Goal: Task Accomplishment & Management: Use online tool/utility

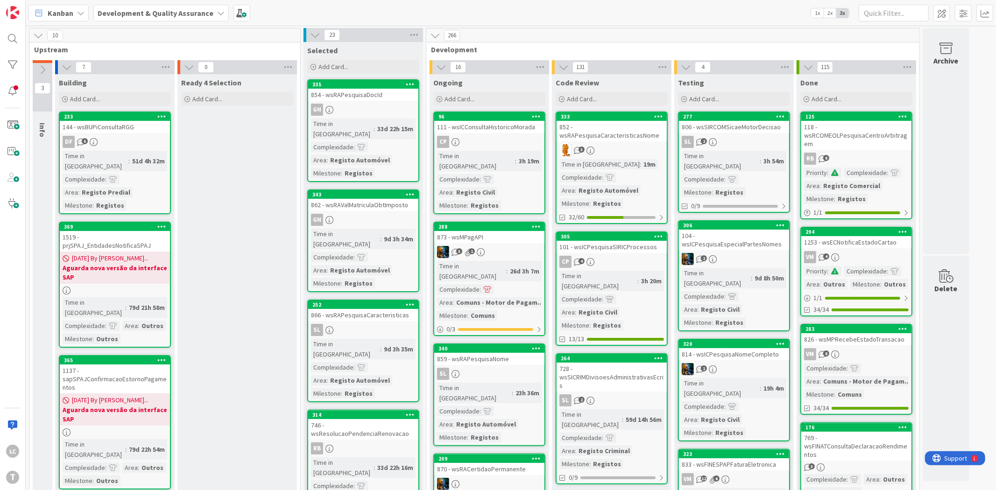
click at [507, 10] on div "Kanban Development & Quality Assurance 1x 2x 3x" at bounding box center [511, 13] width 971 height 26
drag, startPoint x: 820, startPoint y: 68, endPoint x: 830, endPoint y: 68, distance: 9.8
click at [830, 68] on span "115" at bounding box center [825, 67] width 16 height 11
click at [526, 9] on div "Kanban Development & Quality Assurance 1x 2x 3x" at bounding box center [511, 13] width 971 height 26
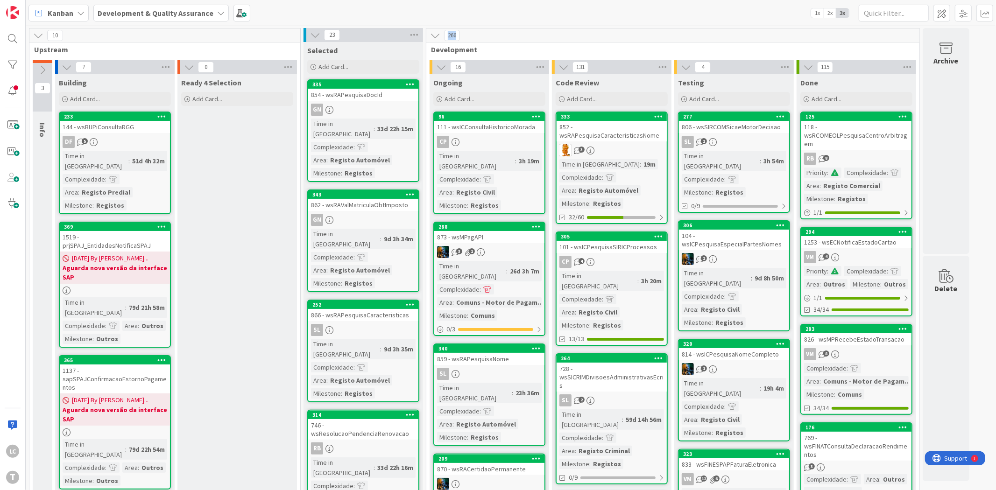
drag, startPoint x: 449, startPoint y: 36, endPoint x: 468, endPoint y: 36, distance: 19.2
click at [468, 36] on div "266" at bounding box center [672, 35] width 493 height 14
drag, startPoint x: 821, startPoint y: 70, endPoint x: 846, endPoint y: 67, distance: 25.0
click at [846, 67] on div "115" at bounding box center [857, 67] width 120 height 14
click at [712, 69] on div "4" at bounding box center [734, 67] width 120 height 14
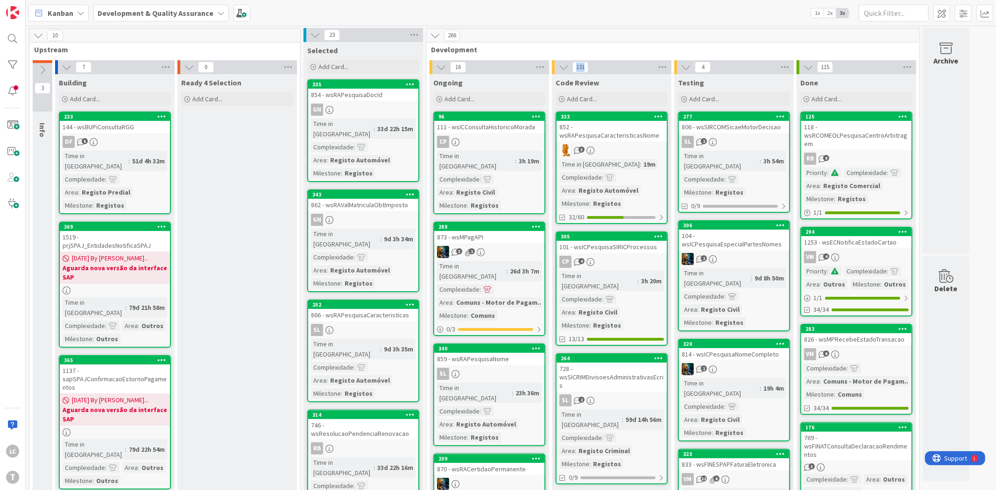
drag, startPoint x: 576, startPoint y: 69, endPoint x: 601, endPoint y: 69, distance: 25.2
click at [601, 69] on div "131" at bounding box center [612, 67] width 120 height 14
drag, startPoint x: 454, startPoint y: 68, endPoint x: 472, endPoint y: 67, distance: 18.7
click at [472, 67] on div "16" at bounding box center [490, 67] width 120 height 14
click at [738, 35] on div "266" at bounding box center [672, 35] width 493 height 14
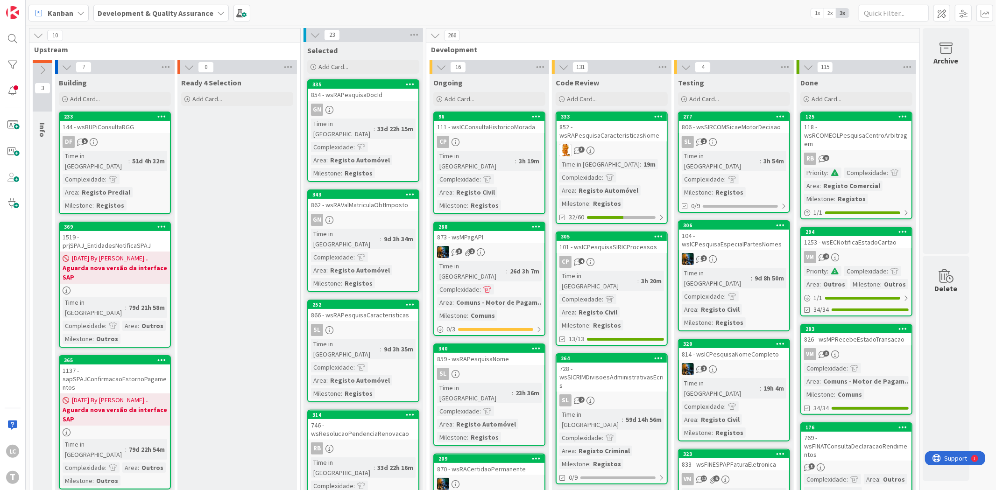
click at [752, 129] on div "806 - wsSIRCOMSicaeMotorDecisao" at bounding box center [734, 127] width 110 height 12
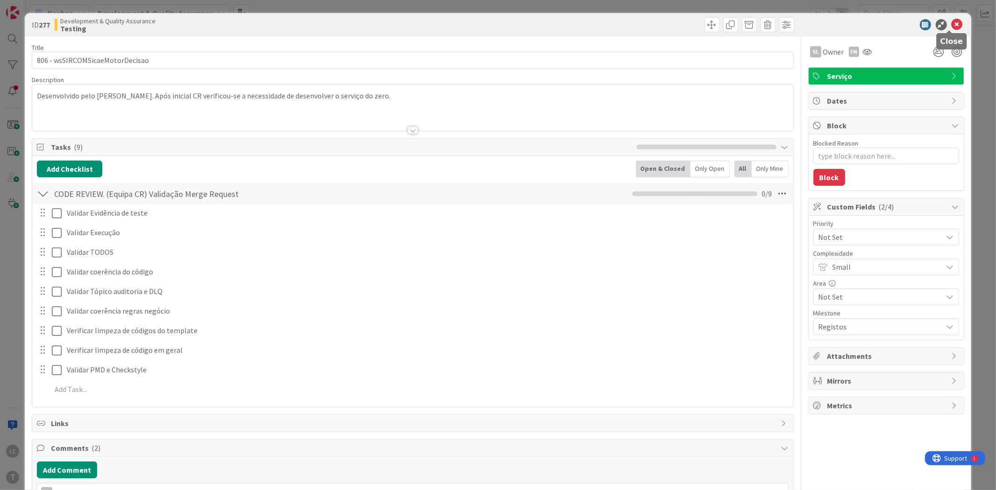
click at [952, 24] on icon at bounding box center [957, 24] width 11 height 11
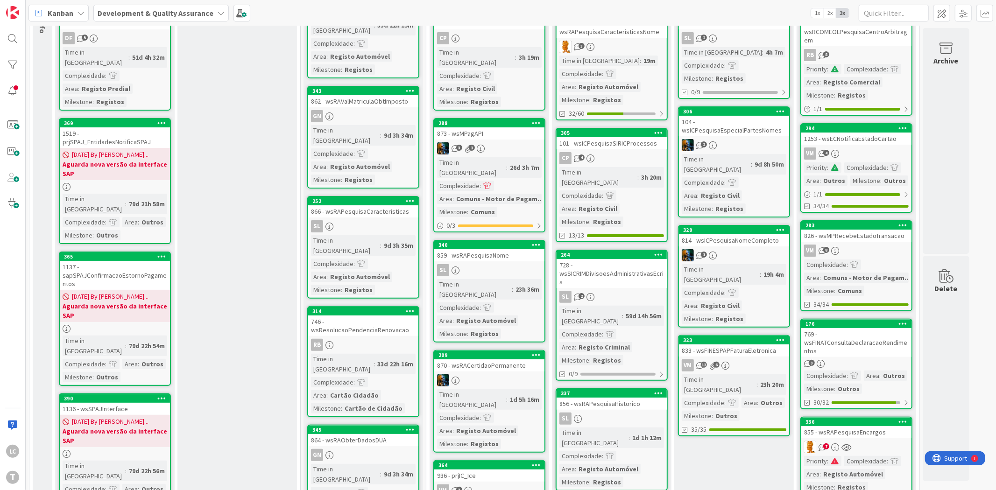
click at [759, 345] on div "833 - wsFINESPAPFaturaEletronica" at bounding box center [734, 351] width 110 height 12
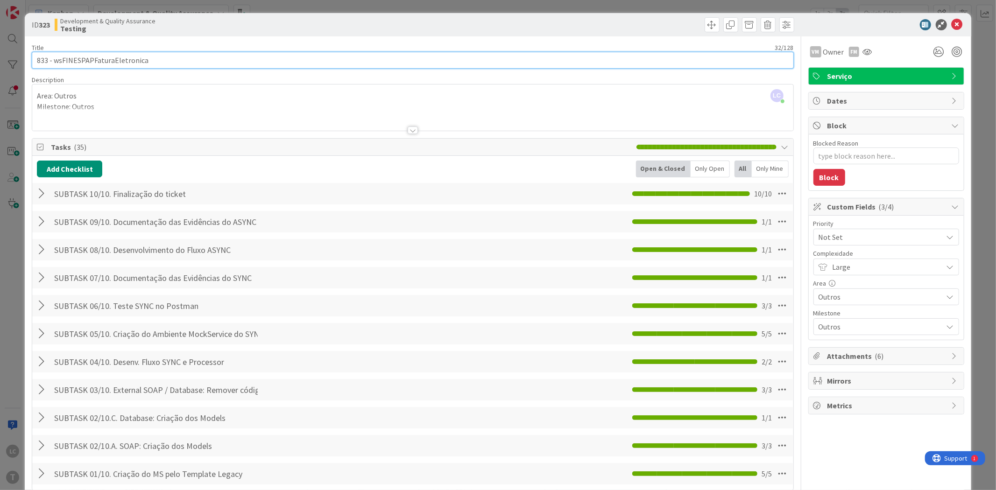
click at [127, 62] on input "833 - wsFINESPAPFaturaEletronica" at bounding box center [413, 60] width 762 height 17
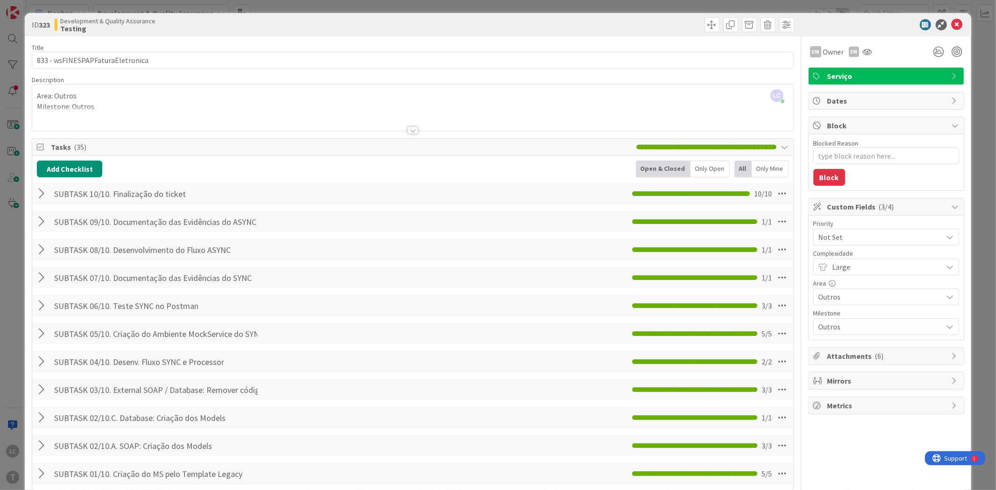
type textarea "x"
